Goal: Task Accomplishment & Management: Manage account settings

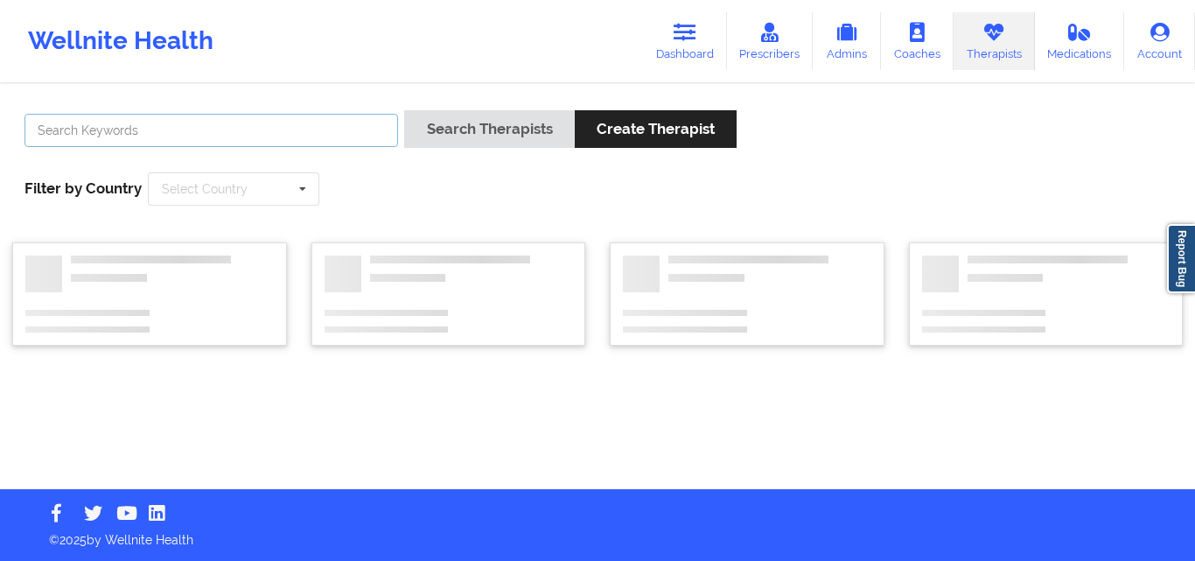
click at [144, 128] on input "text" at bounding box center [211, 130] width 374 height 33
paste input "[PERSON_NAME]"
type input "[PERSON_NAME]"
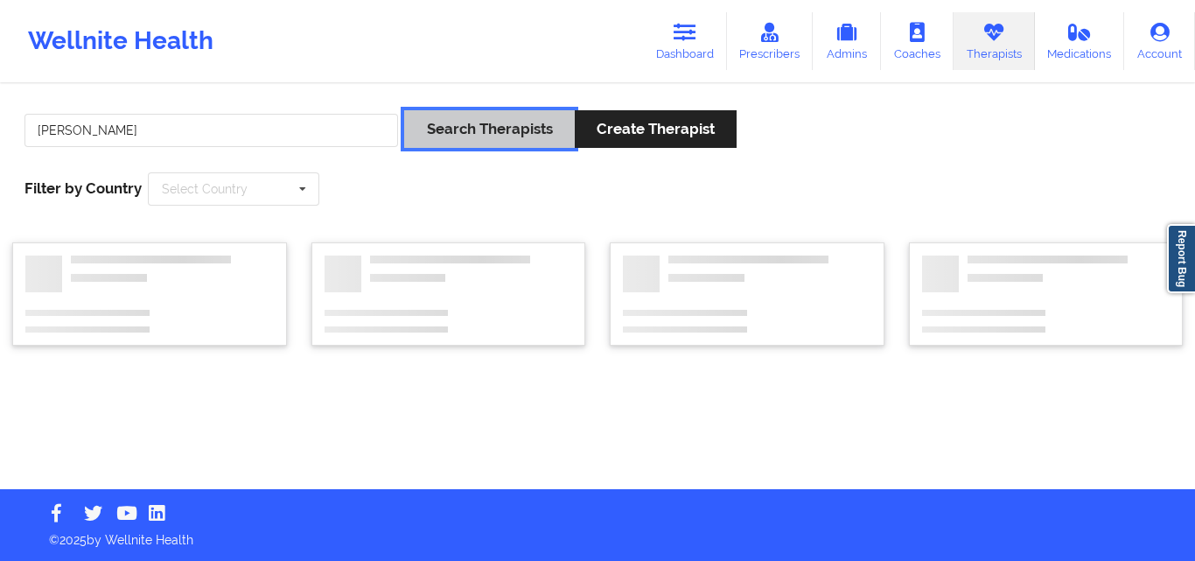
click at [522, 136] on button "Search Therapists" at bounding box center [489, 129] width 170 height 38
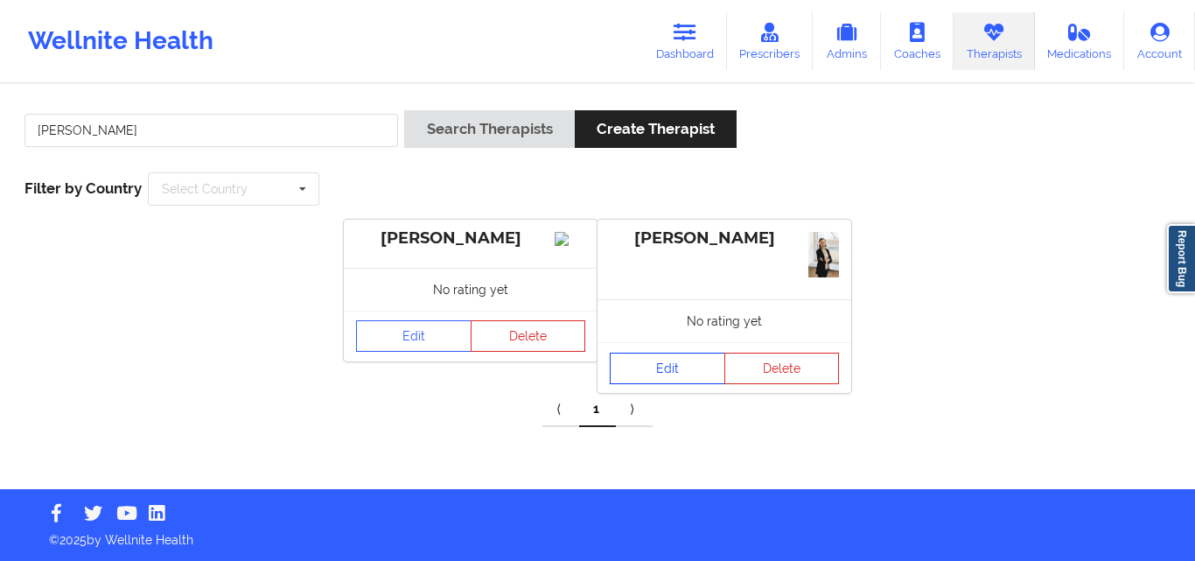
click at [658, 360] on link "Edit" at bounding box center [667, 368] width 115 height 31
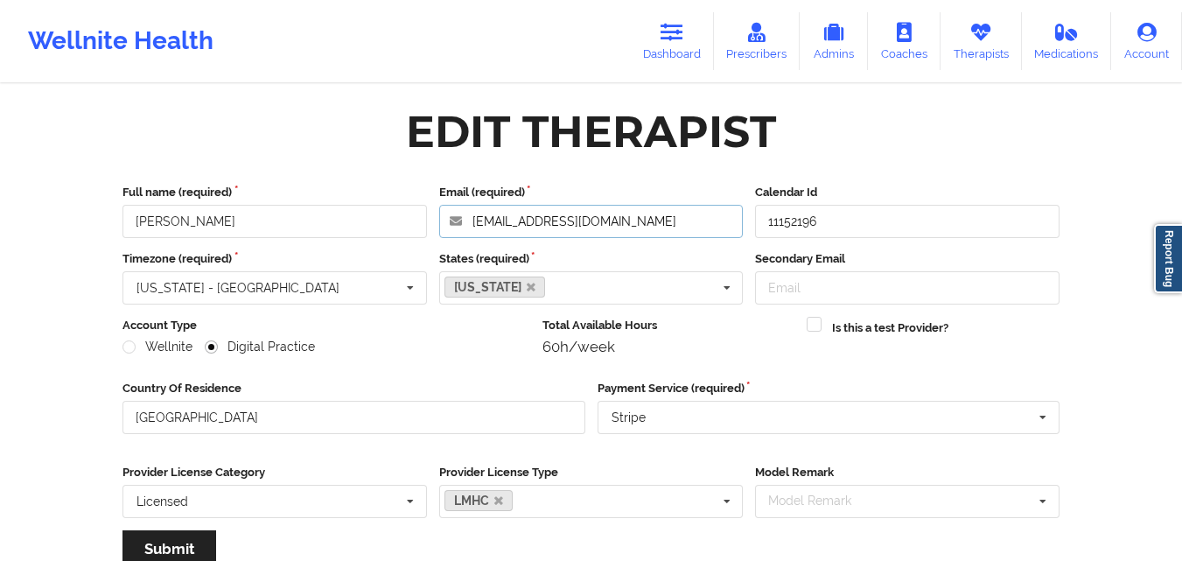
click at [636, 224] on input "[EMAIL_ADDRESS][DOMAIN_NAME]" at bounding box center [591, 221] width 304 height 33
